Goal: Information Seeking & Learning: Learn about a topic

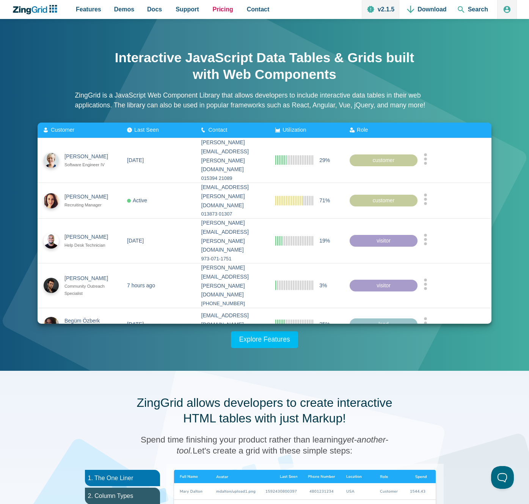
click at [222, 14] on span "Pricing" at bounding box center [223, 9] width 20 height 10
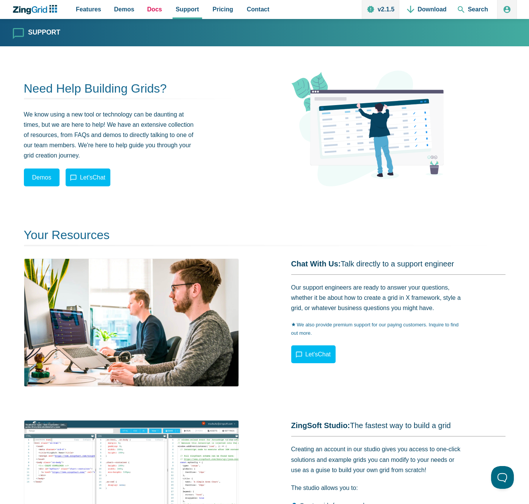
click at [154, 11] on span "Docs" at bounding box center [154, 9] width 15 height 10
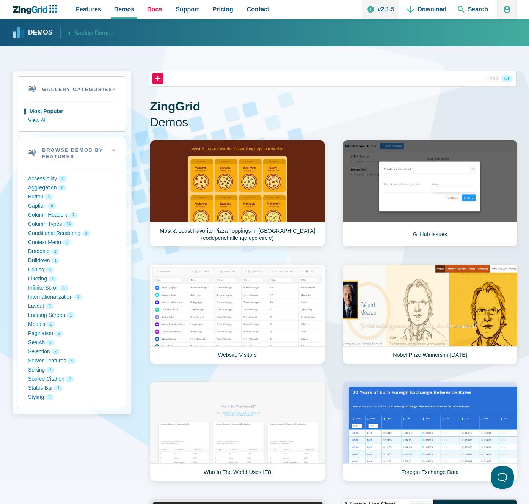
click at [157, 6] on span "Docs" at bounding box center [154, 9] width 15 height 10
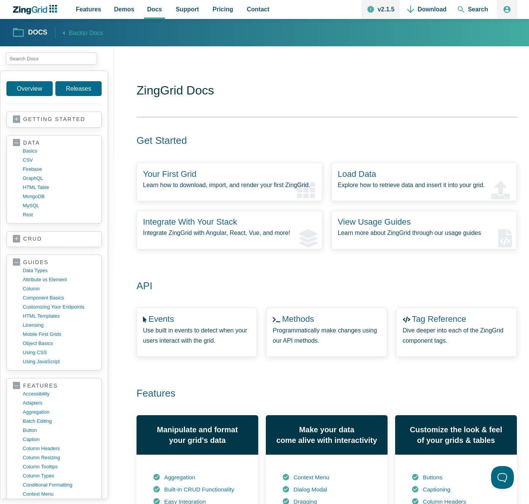
scroll to position [104, 0]
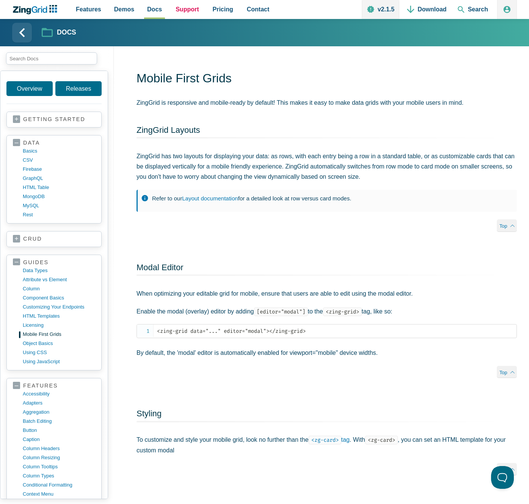
click at [191, 15] on link "Support" at bounding box center [187, 9] width 29 height 19
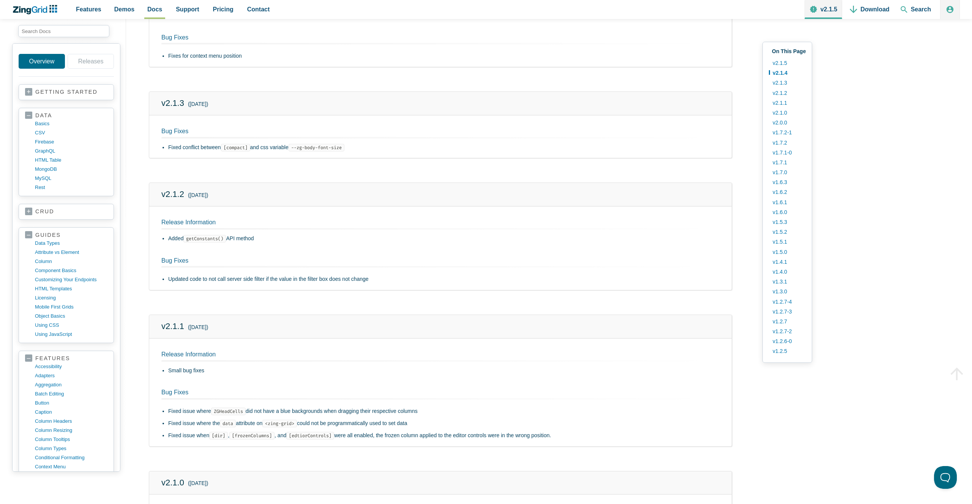
scroll to position [287, 0]
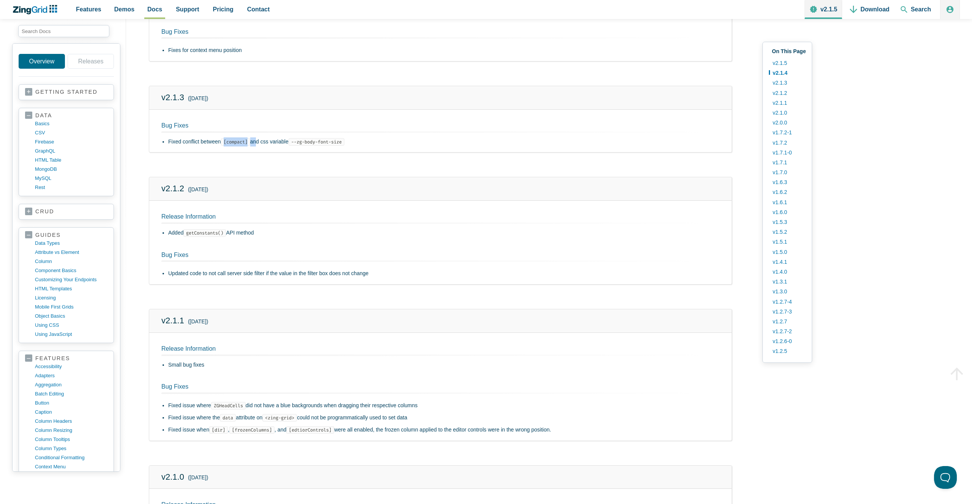
drag, startPoint x: 225, startPoint y: 143, endPoint x: 256, endPoint y: 143, distance: 31.1
click at [256, 143] on li "Fixed conflict between [compact] and css variable --zg-body-font-size" at bounding box center [443, 141] width 551 height 9
drag, startPoint x: 324, startPoint y: 144, endPoint x: 346, endPoint y: 152, distance: 22.9
click at [356, 146] on li "Fixed conflict between [compact] and css variable --zg-body-font-size" at bounding box center [443, 141] width 551 height 9
drag, startPoint x: 195, startPoint y: 235, endPoint x: 249, endPoint y: 247, distance: 54.8
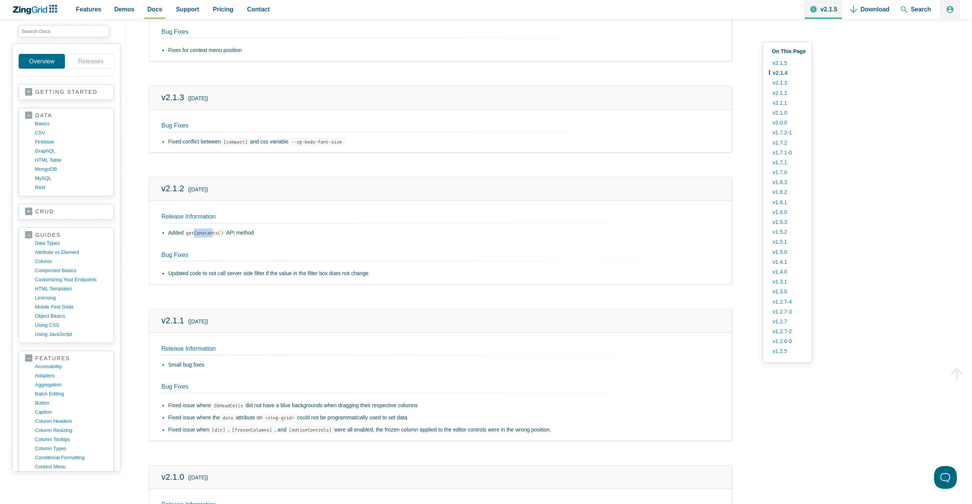
click at [226, 236] on code "getConstants()" at bounding box center [204, 233] width 43 height 8
